Goal: Navigation & Orientation: Go to known website

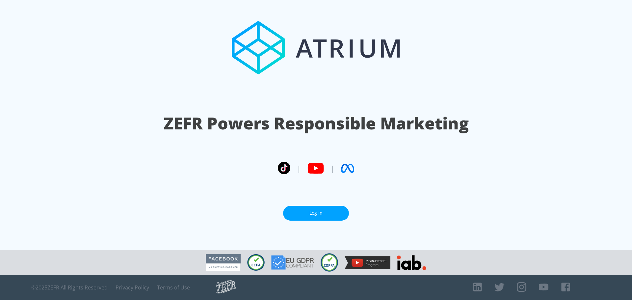
drag, startPoint x: 0, startPoint y: 0, endPoint x: 331, endPoint y: 212, distance: 393.3
click at [331, 212] on link "Log In" at bounding box center [316, 213] width 66 height 15
click at [334, 210] on link "Log In" at bounding box center [316, 213] width 66 height 15
